Goal: Task Accomplishment & Management: Use online tool/utility

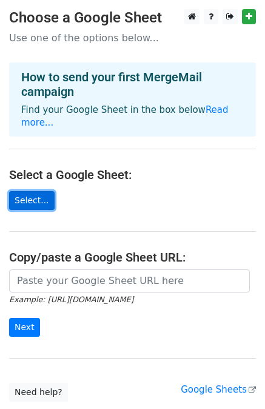
click at [30, 191] on link "Select..." at bounding box center [32, 200] width 46 height 19
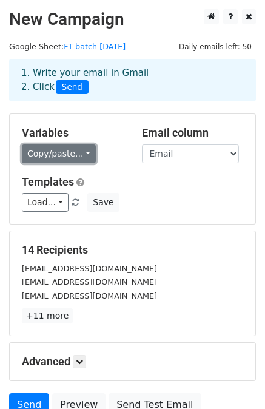
click at [53, 158] on link "Copy/paste..." at bounding box center [59, 153] width 74 height 19
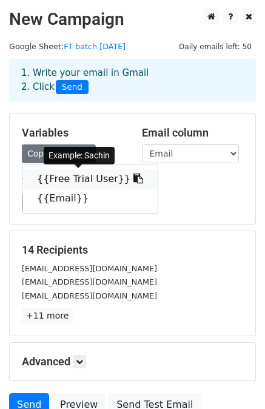
click at [54, 181] on link "{{Free Trial User}}" at bounding box center [89, 178] width 135 height 19
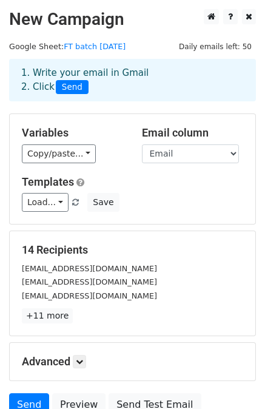
scroll to position [109, 0]
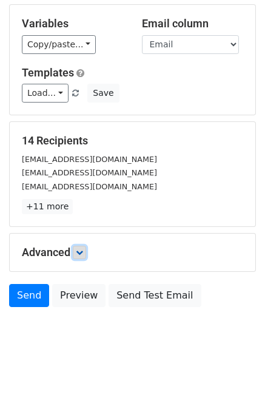
click at [76, 249] on link at bounding box center [79, 252] width 13 height 13
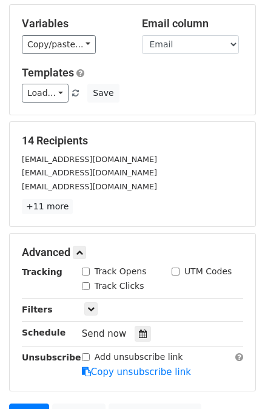
click at [86, 273] on input "Track Opens" at bounding box center [86, 272] width 8 height 8
checkbox input "true"
click at [84, 282] on input "Track Clicks" at bounding box center [86, 286] width 8 height 8
checkbox input "true"
click at [174, 271] on input "UTM Codes" at bounding box center [176, 272] width 8 height 8
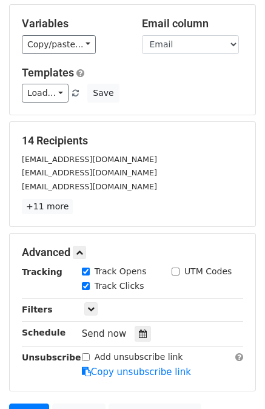
checkbox input "true"
click at [135, 336] on div at bounding box center [143, 334] width 16 height 16
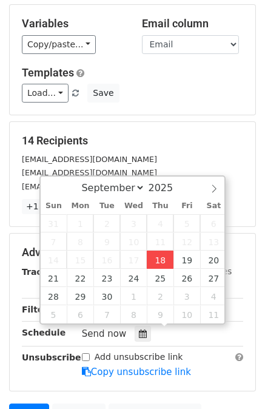
type input "2025-09-18 17:25"
type input "05"
type input "25"
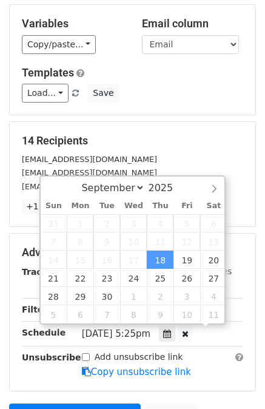
scroll to position [0, 0]
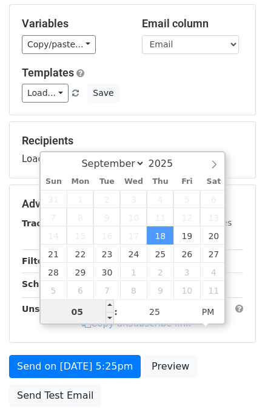
click at [97, 316] on input "05" at bounding box center [78, 312] width 74 height 24
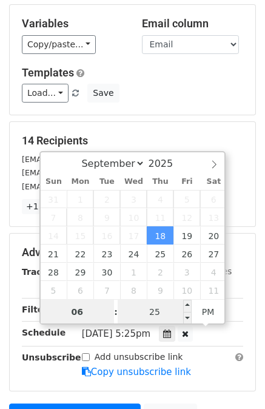
type input "06"
type input "2025-09-18 18:25"
click at [168, 310] on input "25" at bounding box center [155, 312] width 74 height 24
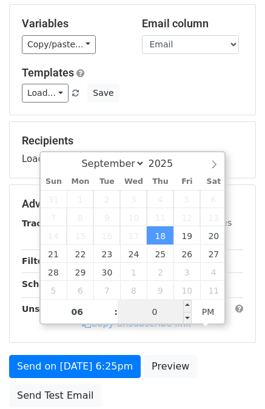
type input "00"
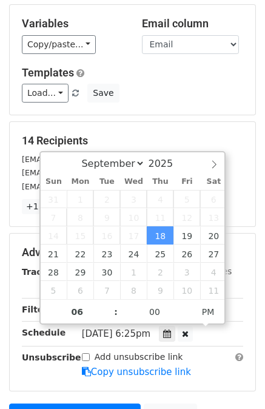
type input "2025-09-18 18:00"
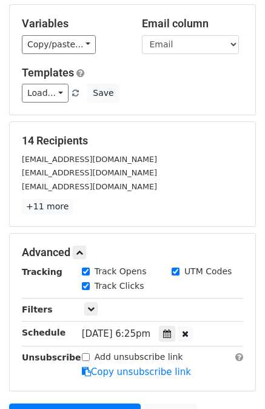
click at [238, 260] on div "Advanced Tracking Track Opens UTM Codes Track Clicks Filters Only include sprea…" at bounding box center [133, 312] width 246 height 157
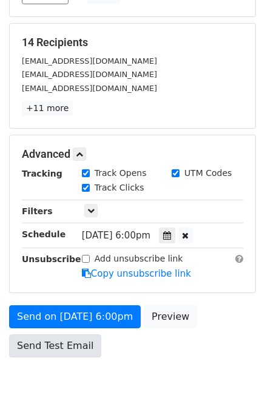
scroll to position [256, 0]
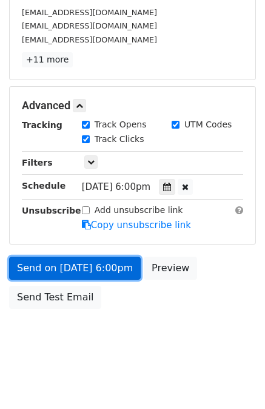
click at [23, 263] on link "Send on Sep 18 at 6:00pm" at bounding box center [75, 268] width 132 height 23
